Goal: Task Accomplishment & Management: Use online tool/utility

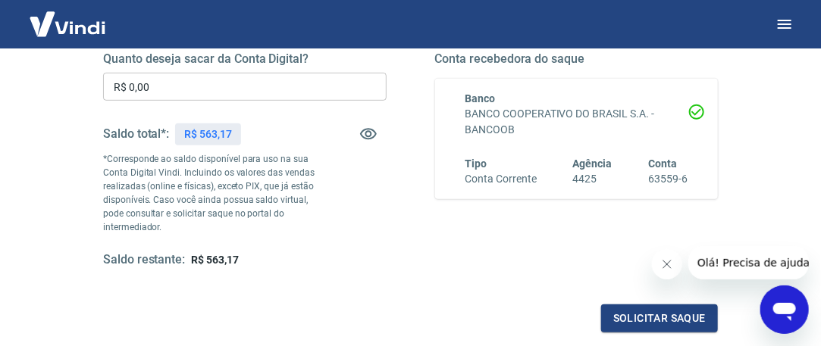
scroll to position [152, 0]
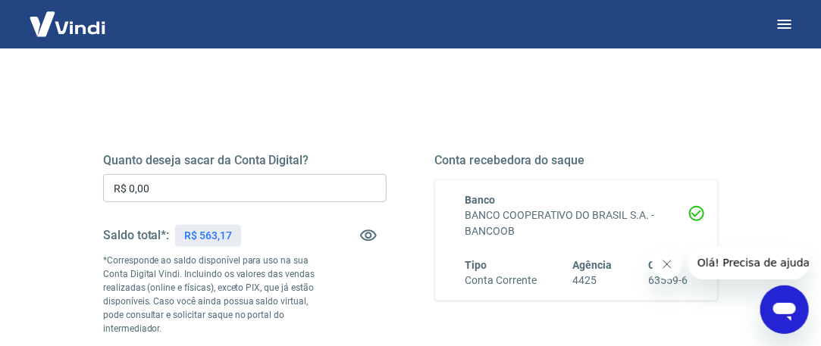
click at [197, 183] on input "R$ 0,00" at bounding box center [244, 188] width 283 height 28
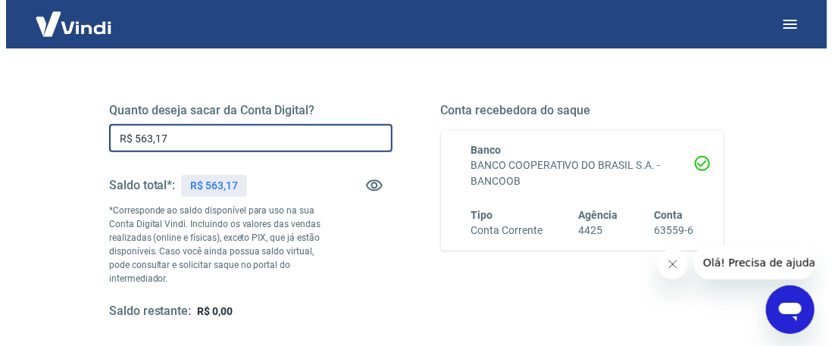
scroll to position [379, 0]
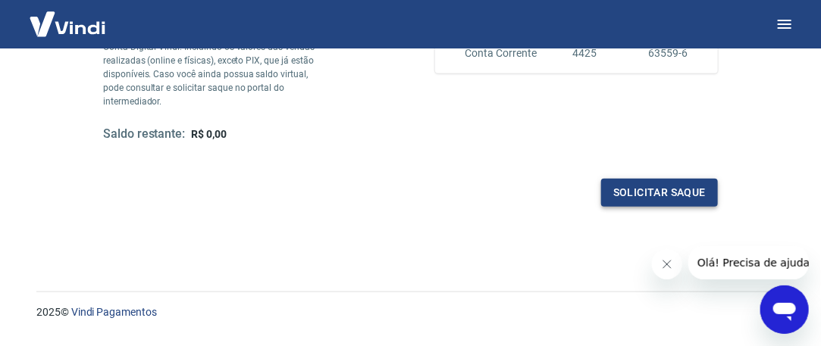
type input "R$ 563,17"
click at [690, 187] on button "Solicitar saque" at bounding box center [659, 193] width 117 height 28
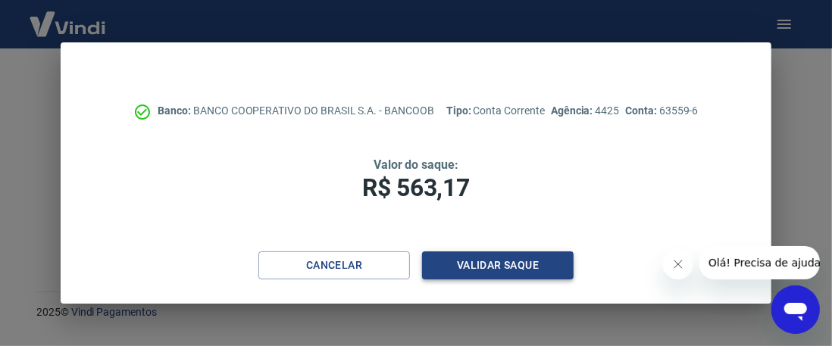
click at [506, 265] on button "Validar saque" at bounding box center [498, 266] width 152 height 28
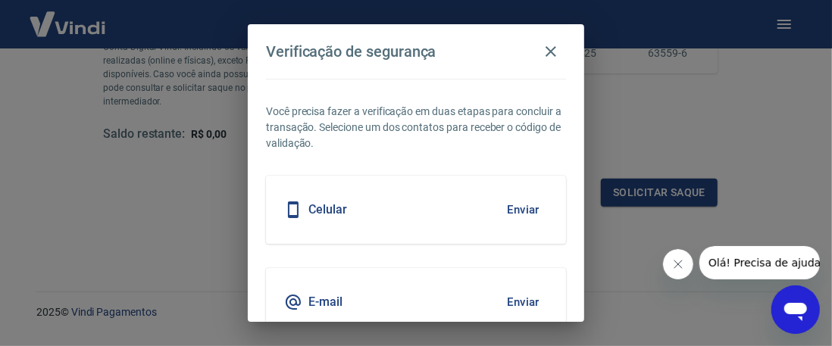
scroll to position [70, 0]
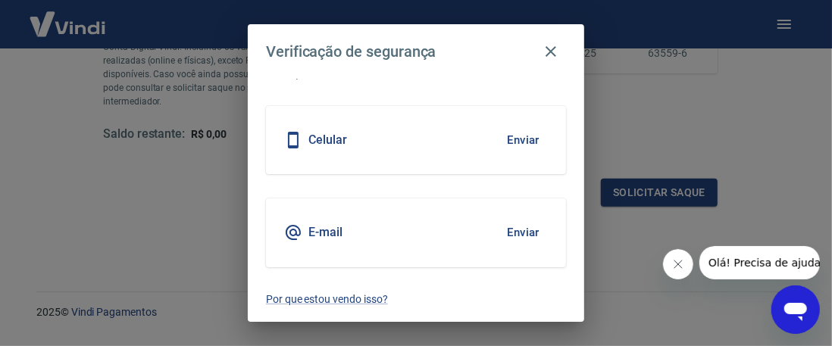
click at [518, 233] on button "Enviar" at bounding box center [523, 233] width 49 height 32
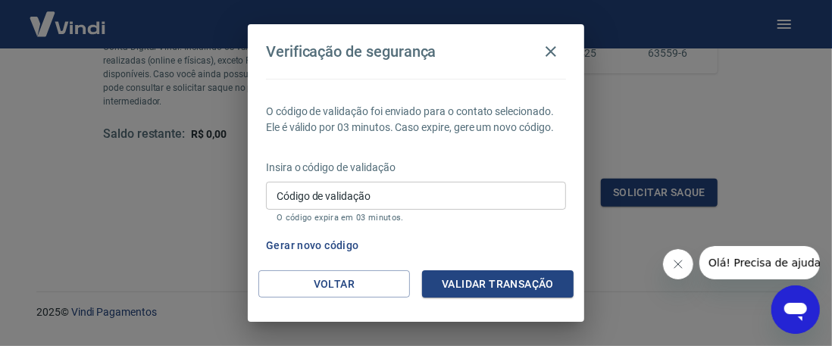
click at [309, 210] on input "Código de validação" at bounding box center [416, 196] width 300 height 28
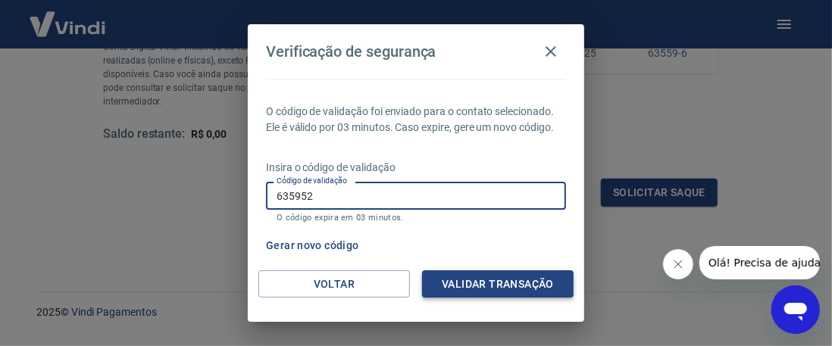
type input "635952"
click at [493, 284] on button "Validar transação" at bounding box center [498, 285] width 152 height 28
